Goal: Complete application form: Complete application form

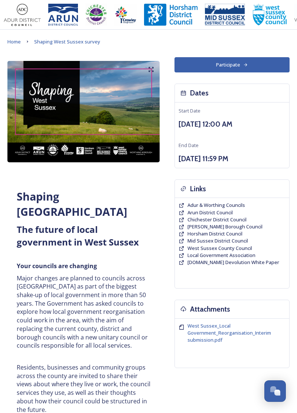
click at [246, 64] on icon at bounding box center [245, 64] width 3 height 3
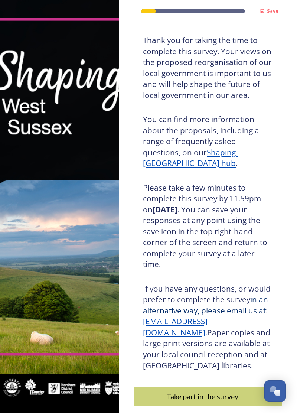
scroll to position [37, 0]
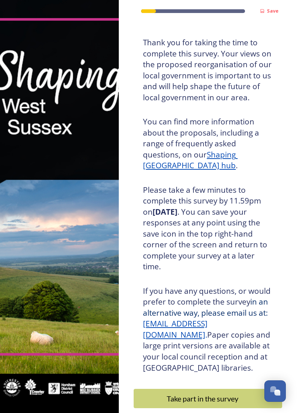
click at [229, 396] on div "Take part in the survey" at bounding box center [203, 398] width 130 height 11
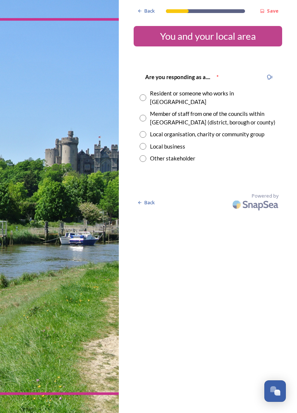
click at [144, 94] on input "radio" at bounding box center [143, 97] width 7 height 7
radio input "true"
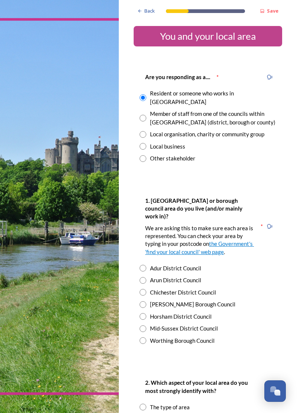
click at [142, 277] on input "radio" at bounding box center [143, 280] width 7 height 7
radio input "true"
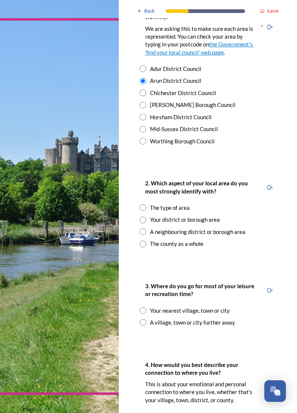
scroll to position [199, 0]
click at [144, 217] on input "radio" at bounding box center [143, 220] width 7 height 7
radio input "true"
click at [143, 307] on input "radio" at bounding box center [143, 310] width 7 height 7
radio input "true"
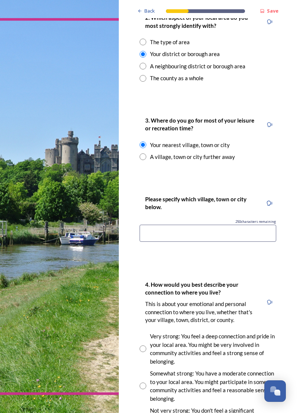
scroll to position [365, 0]
click at [233, 225] on input at bounding box center [208, 233] width 137 height 17
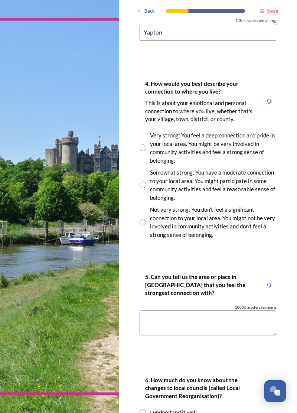
scroll to position [566, 0]
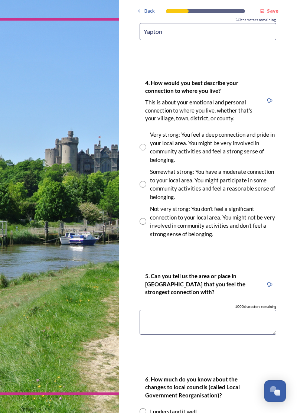
type input "Yapton"
click at [145, 144] on input "radio" at bounding box center [143, 147] width 7 height 7
radio input "true"
click at [204, 310] on textarea at bounding box center [208, 322] width 137 height 25
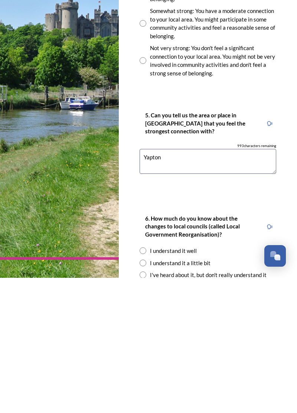
scroll to position [640, 0]
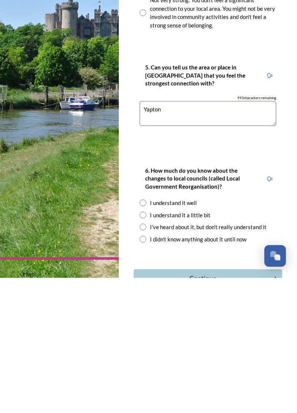
type textarea "Yapton"
click at [144, 347] on input "radio" at bounding box center [143, 350] width 7 height 7
radio input "true"
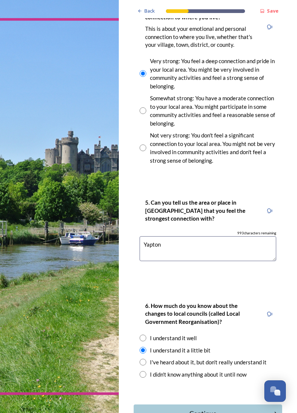
click at [225, 408] on div "Continue" at bounding box center [203, 413] width 130 height 10
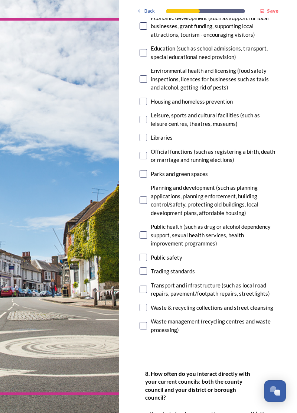
scroll to position [216, 0]
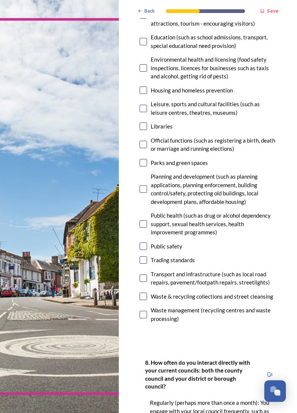
click at [144, 220] on input "checkbox" at bounding box center [143, 223] width 7 height 7
checkbox input "true"
click at [141, 242] on input "checkbox" at bounding box center [143, 245] width 7 height 7
checkbox input "true"
click at [143, 293] on input "checkbox" at bounding box center [143, 296] width 7 height 7
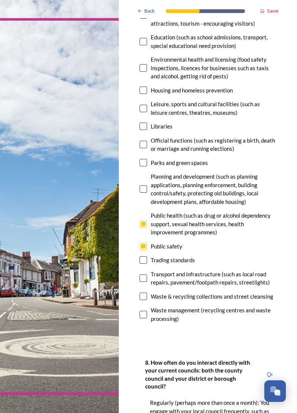
checkbox input "true"
click at [141, 311] on input "checkbox" at bounding box center [143, 314] width 7 height 7
checkbox input "true"
click at [146, 256] on input "checkbox" at bounding box center [143, 259] width 7 height 7
checkbox input "true"
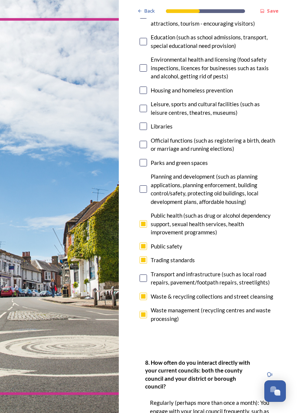
click at [141, 274] on input "checkbox" at bounding box center [143, 277] width 7 height 7
checkbox input "false"
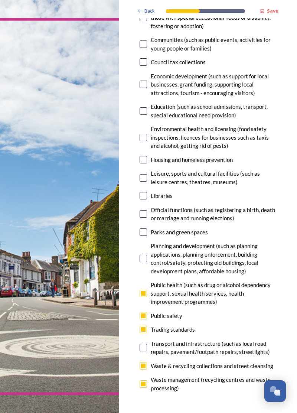
scroll to position [141, 0]
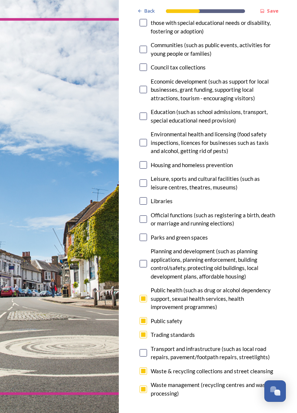
click at [141, 260] on input "checkbox" at bounding box center [143, 263] width 7 height 7
click at [144, 260] on input "checkbox" at bounding box center [143, 263] width 7 height 7
checkbox input "false"
click at [143, 385] on input "checkbox" at bounding box center [143, 388] width 7 height 7
checkbox input "false"
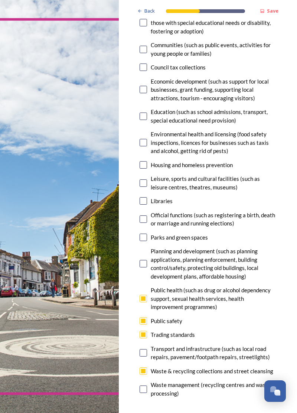
click at [142, 260] on input "checkbox" at bounding box center [143, 263] width 7 height 7
checkbox input "true"
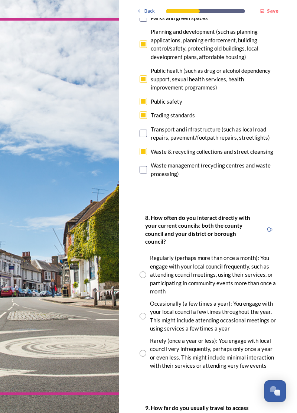
scroll to position [369, 0]
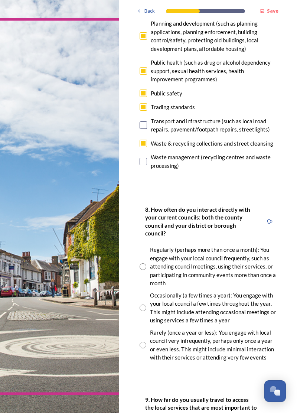
click at [146, 304] on input "radio" at bounding box center [143, 307] width 7 height 7
radio input "true"
click at [144, 342] on input "radio" at bounding box center [143, 345] width 7 height 7
radio input "true"
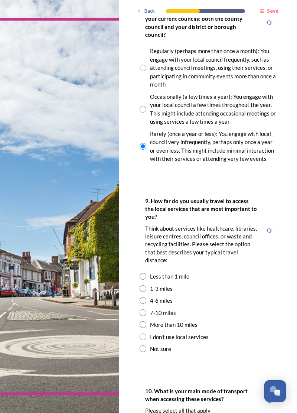
scroll to position [579, 0]
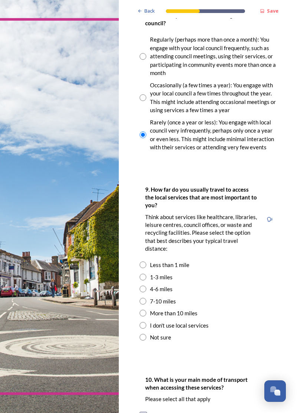
click at [143, 298] on input "radio" at bounding box center [143, 301] width 7 height 7
radio input "true"
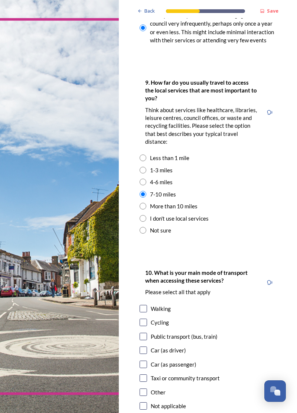
scroll to position [686, 0]
click at [145, 346] on input "checkbox" at bounding box center [143, 349] width 7 height 7
checkbox input "true"
click at [143, 360] on input "checkbox" at bounding box center [143, 363] width 7 height 7
checkbox input "true"
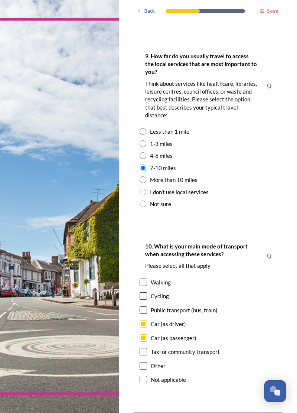
scroll to position [728, 0]
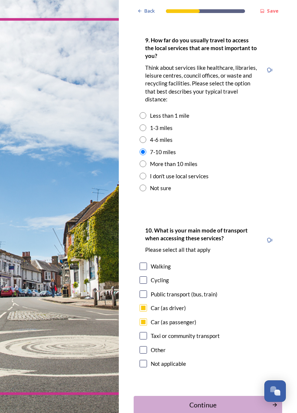
click at [232, 400] on div "Continue" at bounding box center [203, 405] width 130 height 10
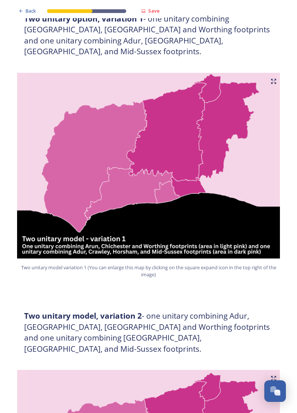
scroll to position [430, 0]
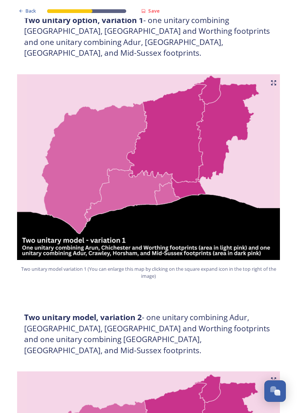
click at [205, 154] on img at bounding box center [148, 167] width 267 height 186
click at [250, 197] on img at bounding box center [148, 167] width 267 height 186
click at [274, 80] on icon at bounding box center [274, 83] width 6 height 6
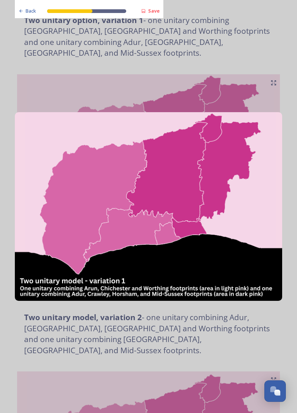
click at [222, 221] on img at bounding box center [148, 206] width 267 height 189
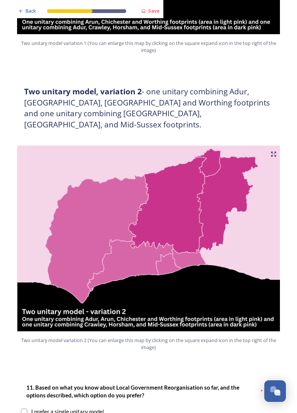
scroll to position [657, 0]
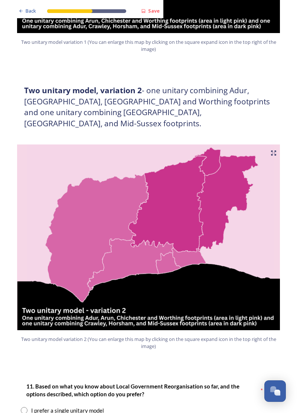
radio input "true"
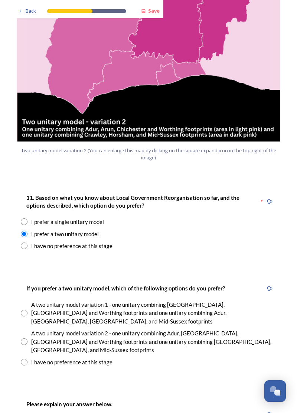
scroll to position [848, 0]
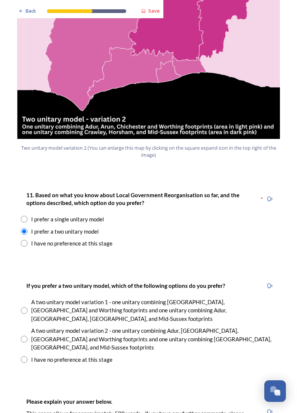
click at [26, 307] on input "radio" at bounding box center [24, 310] width 7 height 7
radio input "true"
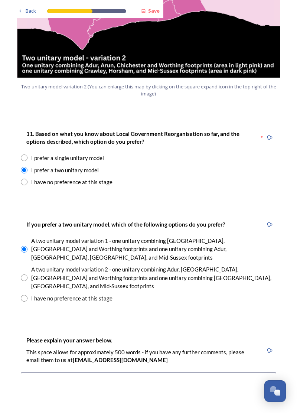
scroll to position [910, 0]
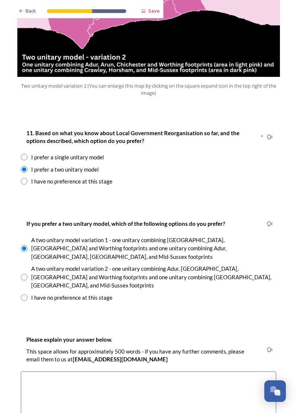
click at [154, 371] on textarea at bounding box center [148, 413] width 255 height 84
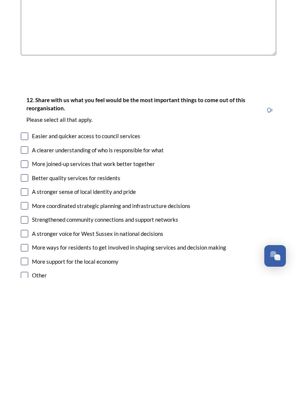
scroll to position [1175, 0]
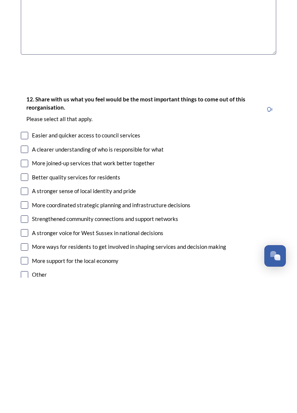
type textarea "Economic challenges in Adur so leave out better matched with [PERSON_NAME] Sout…"
click at [26, 308] on input "checkbox" at bounding box center [24, 311] width 7 height 7
checkbox input "true"
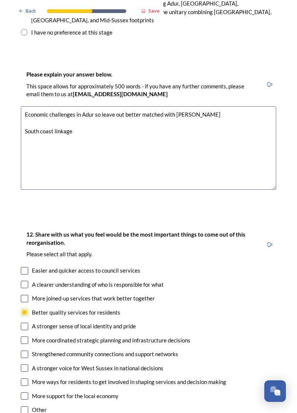
click at [22, 364] on input "checkbox" at bounding box center [24, 367] width 7 height 7
checkbox input "true"
click at [26, 392] on input "checkbox" at bounding box center [24, 395] width 7 height 7
checkbox input "true"
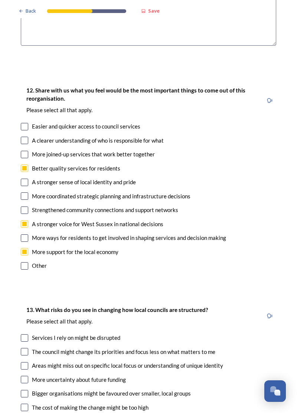
scroll to position [1332, 0]
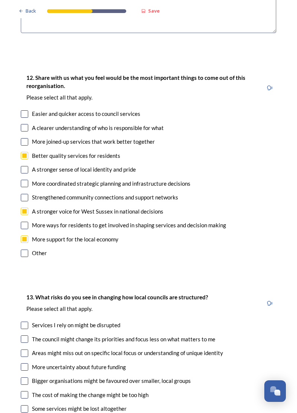
click at [26, 377] on input "checkbox" at bounding box center [24, 380] width 7 height 7
checkbox input "true"
click at [27, 391] on input "checkbox" at bounding box center [24, 394] width 7 height 7
checkbox input "true"
click at [27, 405] on input "checkbox" at bounding box center [24, 408] width 7 height 7
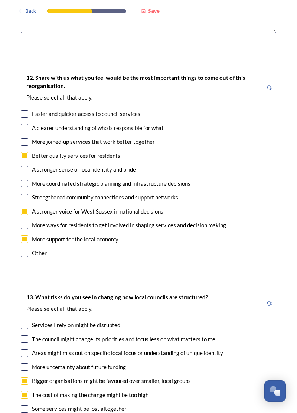
checkbox input "true"
click at [27, 363] on input "checkbox" at bounding box center [24, 366] width 7 height 7
checkbox input "true"
click at [25, 335] on input "checkbox" at bounding box center [24, 338] width 7 height 7
checkbox input "true"
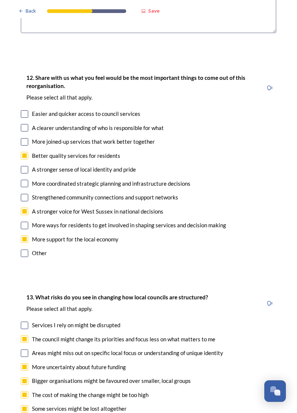
click at [25, 349] on input "checkbox" at bounding box center [24, 352] width 7 height 7
checkbox input "true"
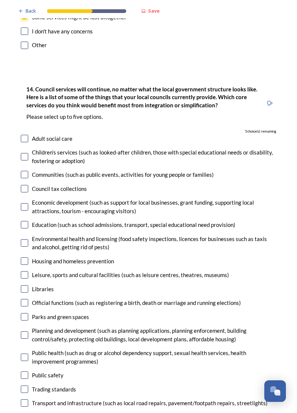
scroll to position [1723, 0]
click at [25, 285] on input "checkbox" at bounding box center [24, 288] width 7 height 7
checkbox input "true"
click at [26, 386] on input "checkbox" at bounding box center [24, 389] width 7 height 7
checkbox input "true"
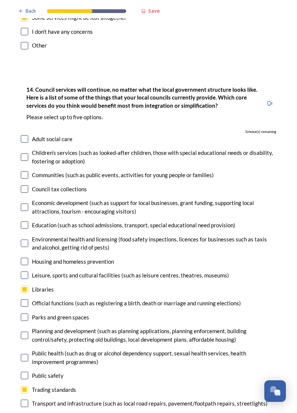
click at [28, 221] on input "checkbox" at bounding box center [24, 224] width 7 height 7
checkbox input "true"
click at [25, 299] on input "checkbox" at bounding box center [24, 302] width 7 height 7
checkbox input "true"
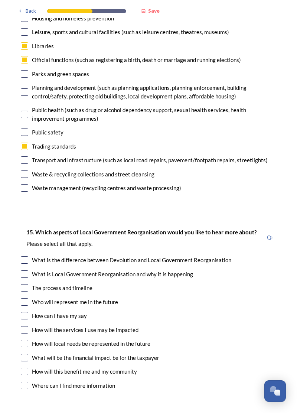
scroll to position [1970, 0]
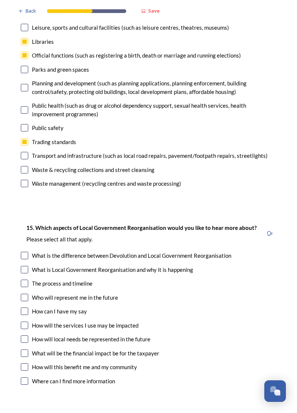
click at [27, 252] on input "checkbox" at bounding box center [24, 255] width 7 height 7
checkbox input "true"
click at [26, 321] on input "checkbox" at bounding box center [24, 324] width 7 height 7
checkbox input "true"
click at [25, 335] on input "checkbox" at bounding box center [24, 338] width 7 height 7
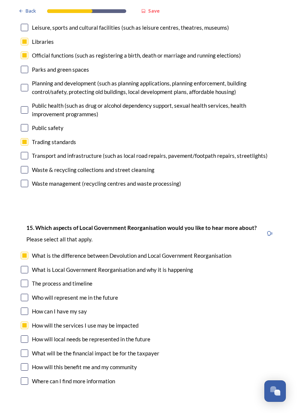
checkbox input "true"
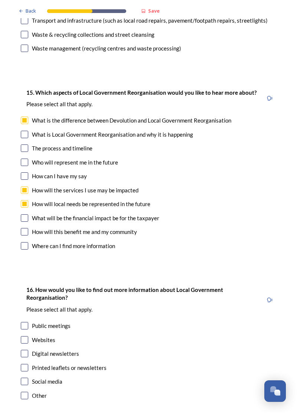
scroll to position [2107, 0]
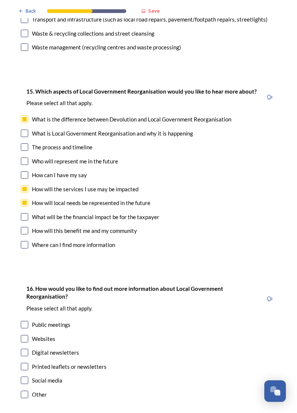
click at [24, 335] on input "checkbox" at bounding box center [24, 338] width 7 height 7
checkbox input "true"
click at [23, 349] on input "checkbox" at bounding box center [24, 352] width 7 height 7
checkbox input "true"
click at [26, 376] on input "checkbox" at bounding box center [24, 379] width 7 height 7
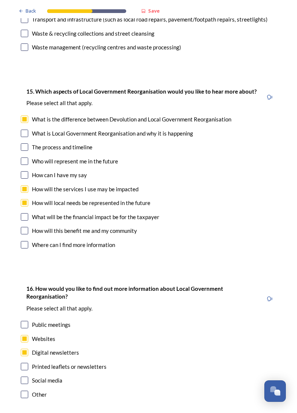
checkbox input "true"
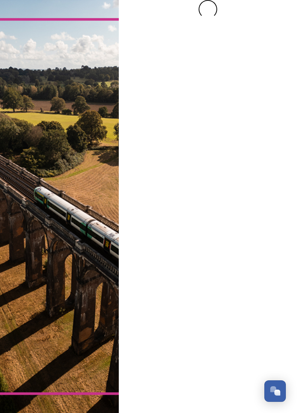
scroll to position [0, 0]
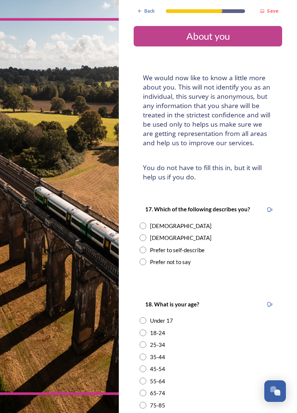
click at [144, 234] on input "radio" at bounding box center [143, 237] width 7 height 7
radio input "true"
click at [144, 378] on input "radio" at bounding box center [143, 381] width 7 height 7
radio input "true"
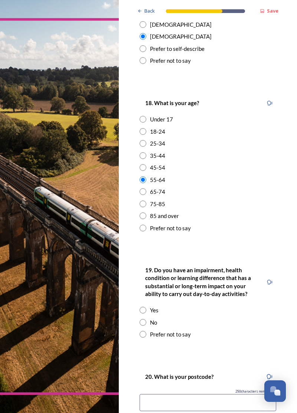
scroll to position [205, 0]
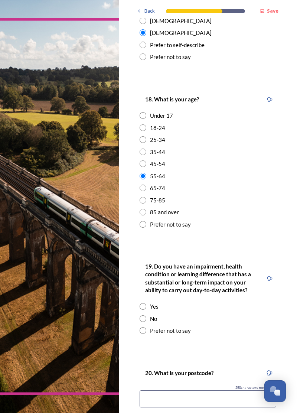
click at [144, 315] on input "radio" at bounding box center [143, 318] width 7 height 7
radio input "true"
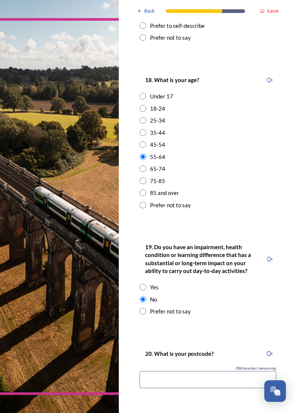
scroll to position [255, 0]
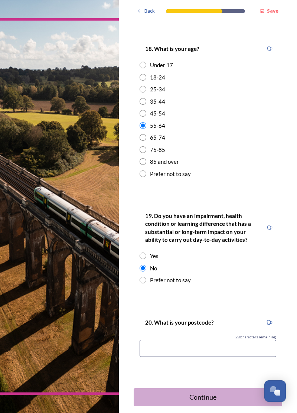
click at [189, 340] on input at bounding box center [208, 348] width 137 height 17
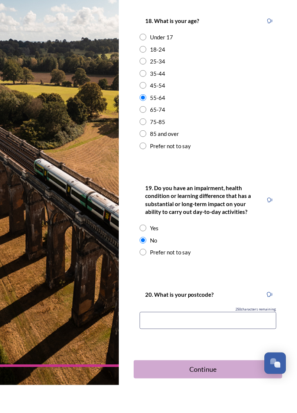
scroll to position [36, 0]
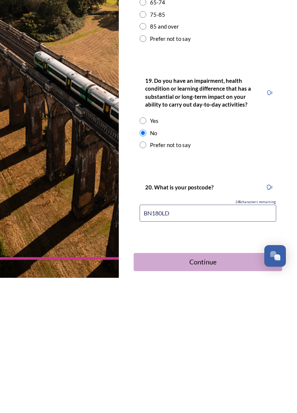
type input "BN180LD"
click at [229, 392] on div "Continue" at bounding box center [203, 397] width 130 height 10
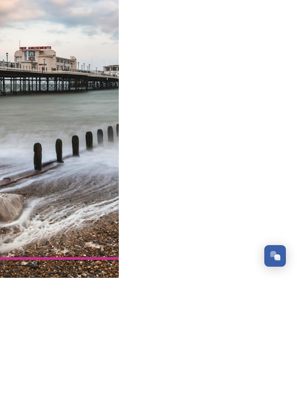
scroll to position [0, 0]
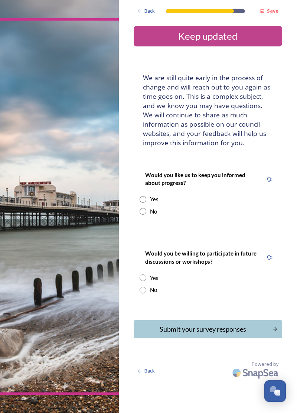
click at [145, 208] on input "radio" at bounding box center [143, 211] width 7 height 7
radio input "true"
click at [145, 287] on input "radio" at bounding box center [143, 290] width 7 height 7
radio input "true"
click at [232, 324] on div "Submit your survey responses" at bounding box center [203, 329] width 130 height 10
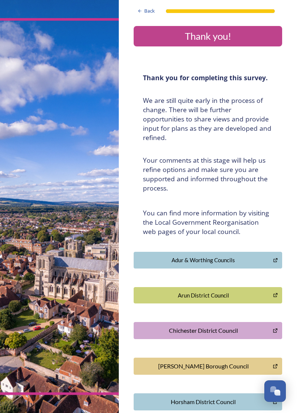
click at [262, 291] on div "Arun District Council" at bounding box center [203, 295] width 131 height 9
